Goal: Task Accomplishment & Management: Manage account settings

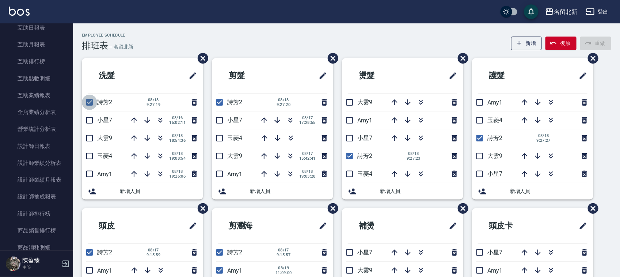
click at [84, 104] on input "checkbox" at bounding box center [89, 102] width 15 height 15
checkbox input "false"
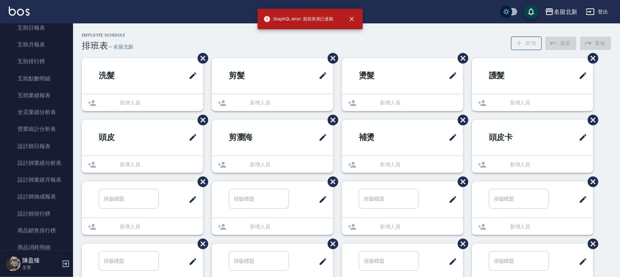
click at [88, 175] on div "頭皮 新增人員" at bounding box center [138, 151] width 130 height 62
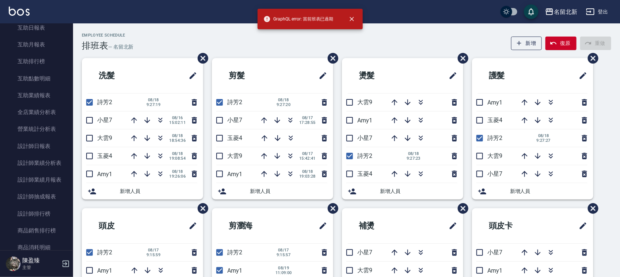
click at [79, 108] on div "洗髮 詩芳2 08/18 9:27:19 小星7 08/16 15:02:11 大雲9 08/18 18:54:36 玉菱4 08/18 19:08:54 A…" at bounding box center [138, 133] width 130 height 150
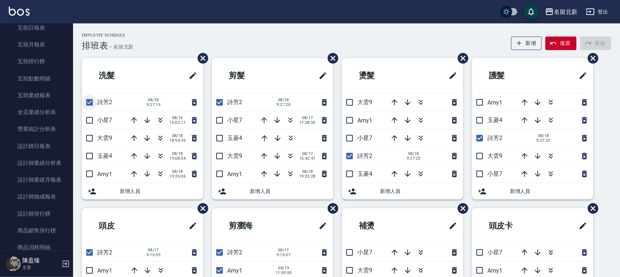
click at [84, 105] on input "checkbox" at bounding box center [89, 102] width 15 height 15
checkbox input "false"
click at [86, 175] on input "checkbox" at bounding box center [89, 173] width 15 height 15
checkbox input "true"
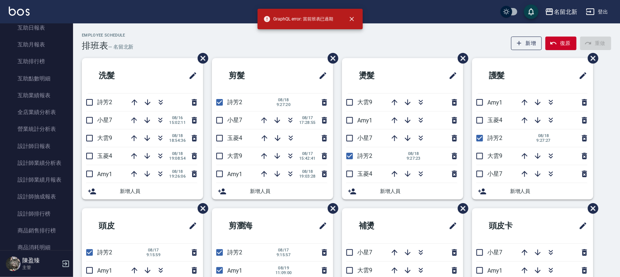
click at [218, 103] on input "checkbox" at bounding box center [219, 102] width 15 height 15
checkbox input "false"
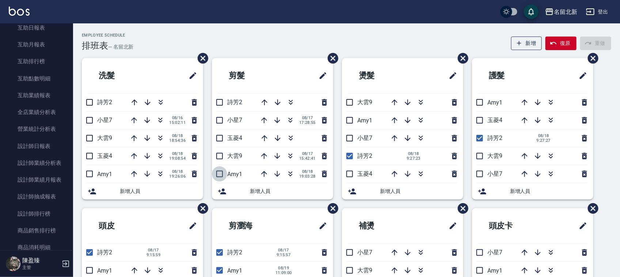
drag, startPoint x: 223, startPoint y: 171, endPoint x: 219, endPoint y: 175, distance: 5.2
click at [223, 171] on input "checkbox" at bounding box center [219, 173] width 15 height 15
checkbox input "true"
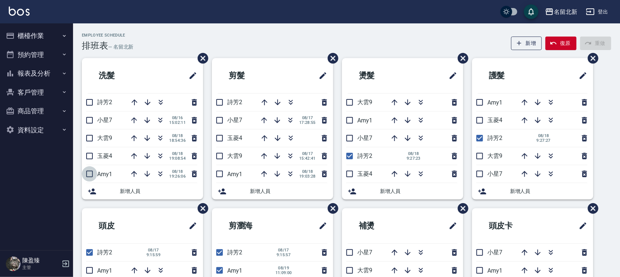
drag, startPoint x: 88, startPoint y: 176, endPoint x: 93, endPoint y: 176, distance: 4.7
click at [91, 176] on input "checkbox" at bounding box center [89, 173] width 15 height 15
checkbox input "true"
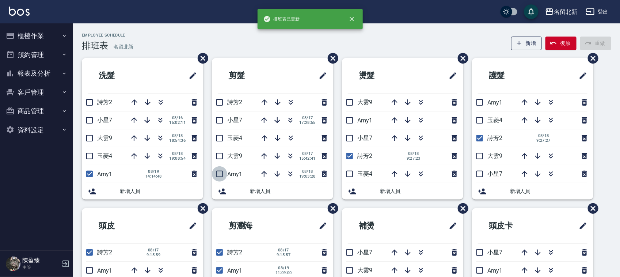
click at [220, 176] on input "checkbox" at bounding box center [219, 173] width 15 height 15
checkbox input "true"
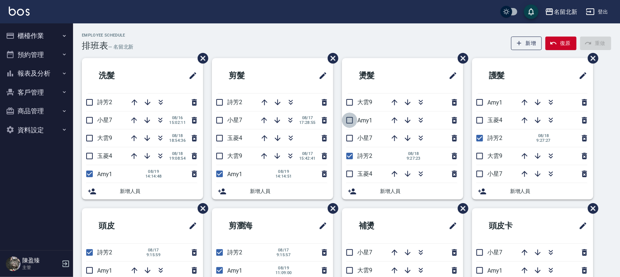
click at [348, 116] on input "checkbox" at bounding box center [349, 120] width 15 height 15
checkbox input "true"
click at [350, 151] on input "checkbox" at bounding box center [349, 155] width 15 height 15
checkbox input "false"
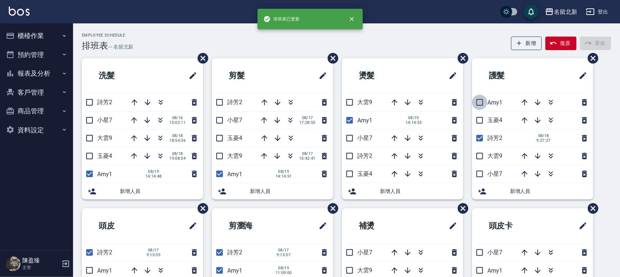
click at [479, 99] on input "checkbox" at bounding box center [479, 102] width 15 height 15
checkbox input "true"
click at [483, 138] on input "checkbox" at bounding box center [479, 137] width 15 height 15
checkbox input "false"
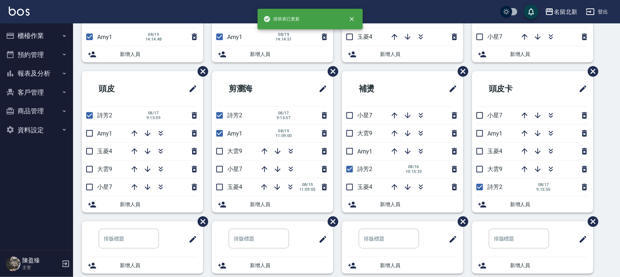
click at [481, 186] on input "checkbox" at bounding box center [479, 186] width 15 height 15
checkbox input "false"
click at [479, 131] on input "checkbox" at bounding box center [479, 133] width 15 height 15
checkbox input "true"
click at [350, 164] on input "checkbox" at bounding box center [349, 168] width 15 height 15
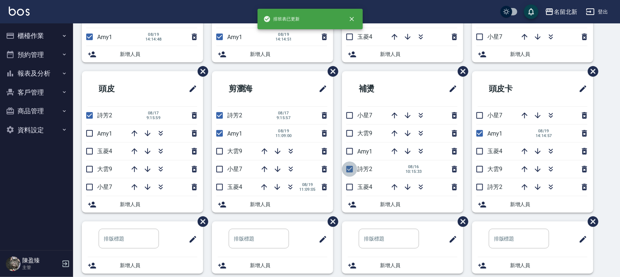
checkbox input "false"
drag, startPoint x: 351, startPoint y: 167, endPoint x: 356, endPoint y: 132, distance: 36.2
click at [357, 133] on ul "補燙 小星7 大雲9 Amy1 詩芳2 玉菱4 新增人員" at bounding box center [402, 141] width 121 height 141
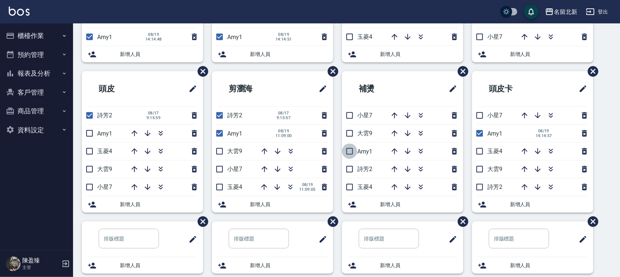
click at [348, 151] on input "checkbox" at bounding box center [349, 151] width 15 height 15
checkbox input "true"
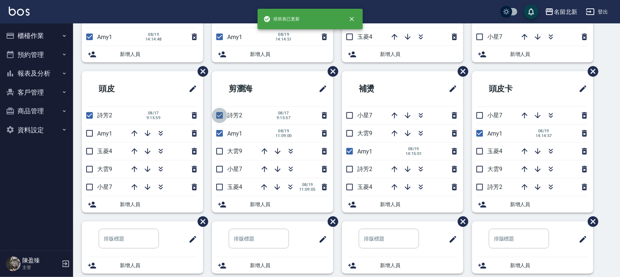
click at [218, 115] on input "checkbox" at bounding box center [219, 115] width 15 height 15
checkbox input "false"
click at [88, 118] on input "checkbox" at bounding box center [89, 115] width 15 height 15
checkbox input "false"
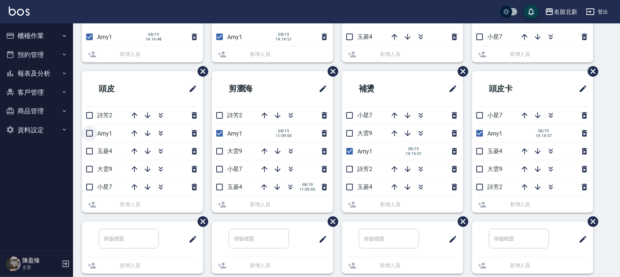
click at [88, 132] on input "checkbox" at bounding box center [89, 133] width 15 height 15
checkbox input "true"
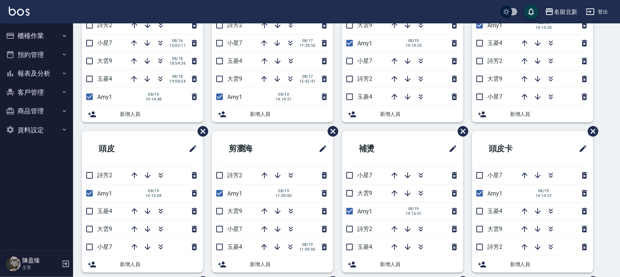
scroll to position [0, 0]
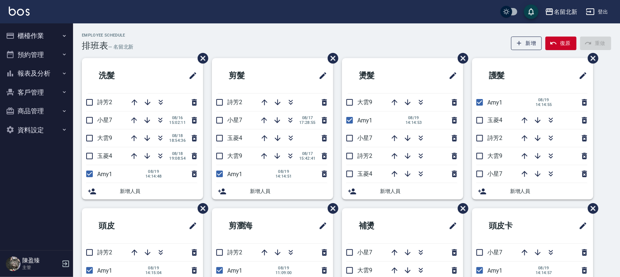
click at [41, 35] on button "櫃檯作業" at bounding box center [36, 35] width 67 height 19
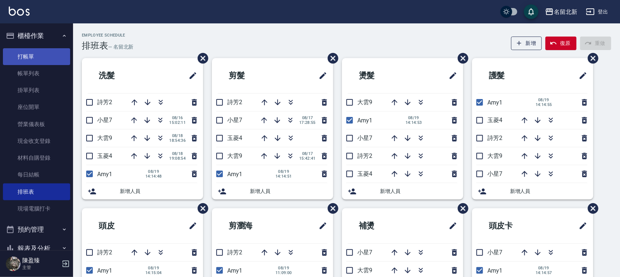
click at [27, 61] on link "打帳單" at bounding box center [36, 56] width 67 height 17
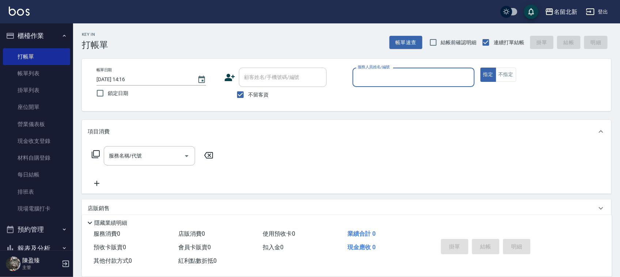
type input "ㄉ"
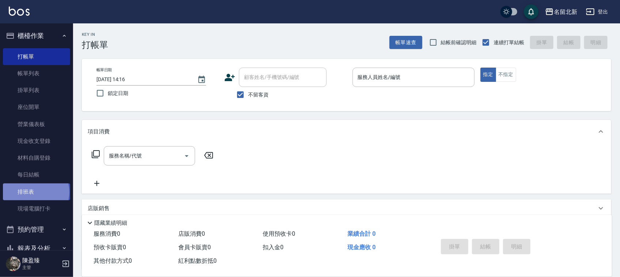
drag, startPoint x: 35, startPoint y: 192, endPoint x: 54, endPoint y: 183, distance: 20.4
click at [35, 191] on link "排班表" at bounding box center [36, 191] width 67 height 17
